Goal: Task Accomplishment & Management: Use online tool/utility

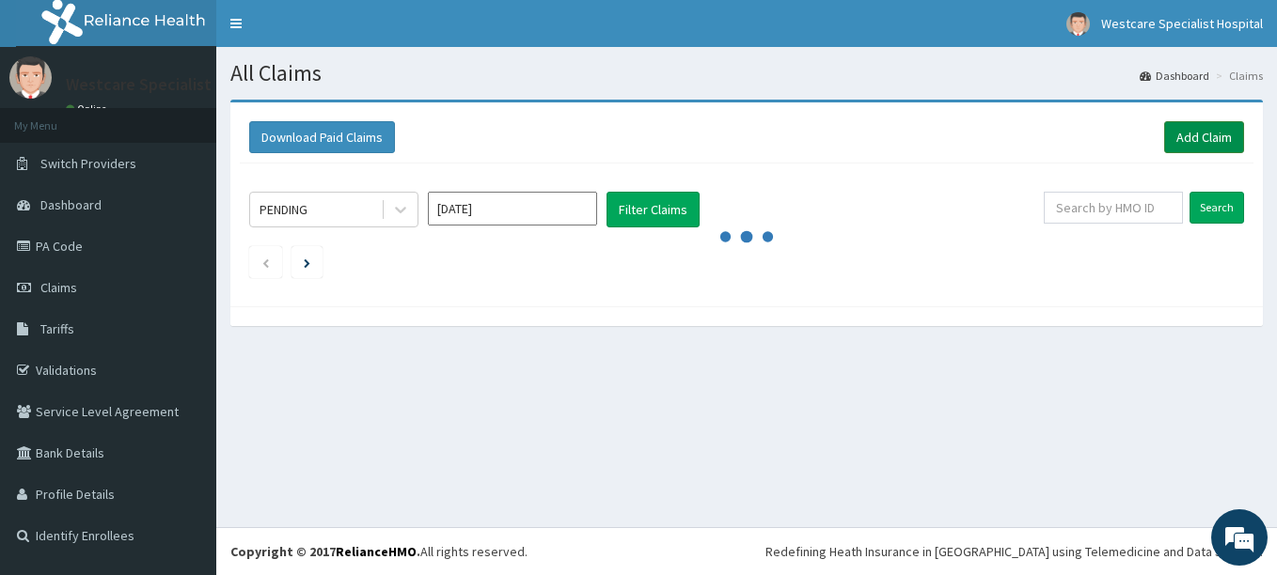
click at [1204, 140] on link "Add Claim" at bounding box center [1204, 137] width 80 height 32
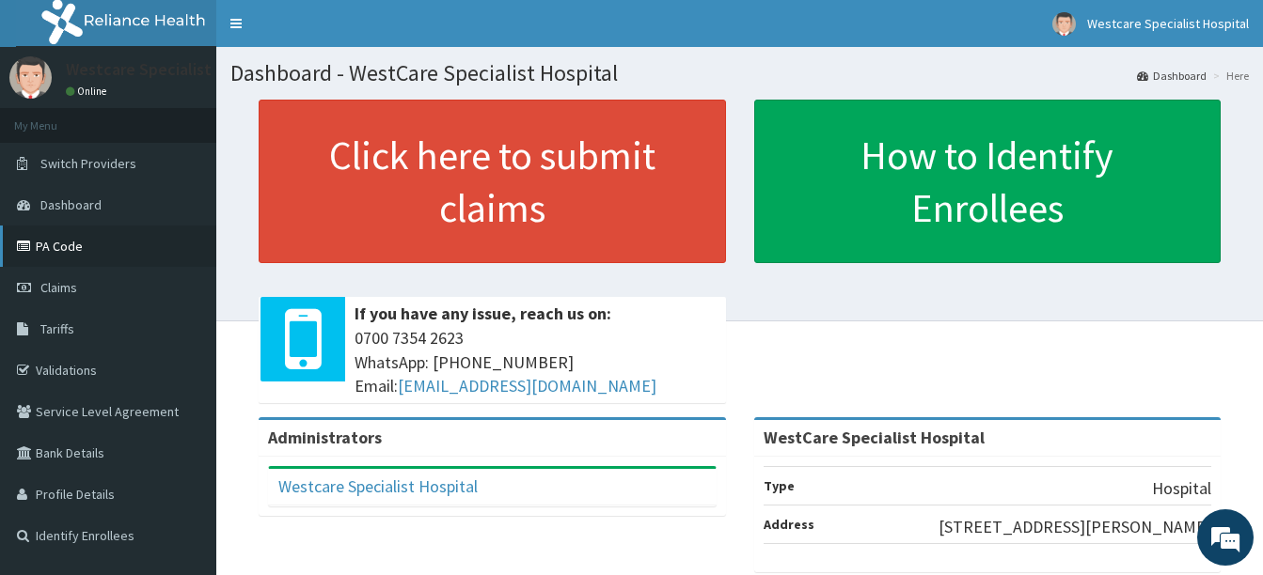
click at [58, 252] on link "PA Code" at bounding box center [108, 246] width 216 height 41
